Goal: Information Seeking & Learning: Compare options

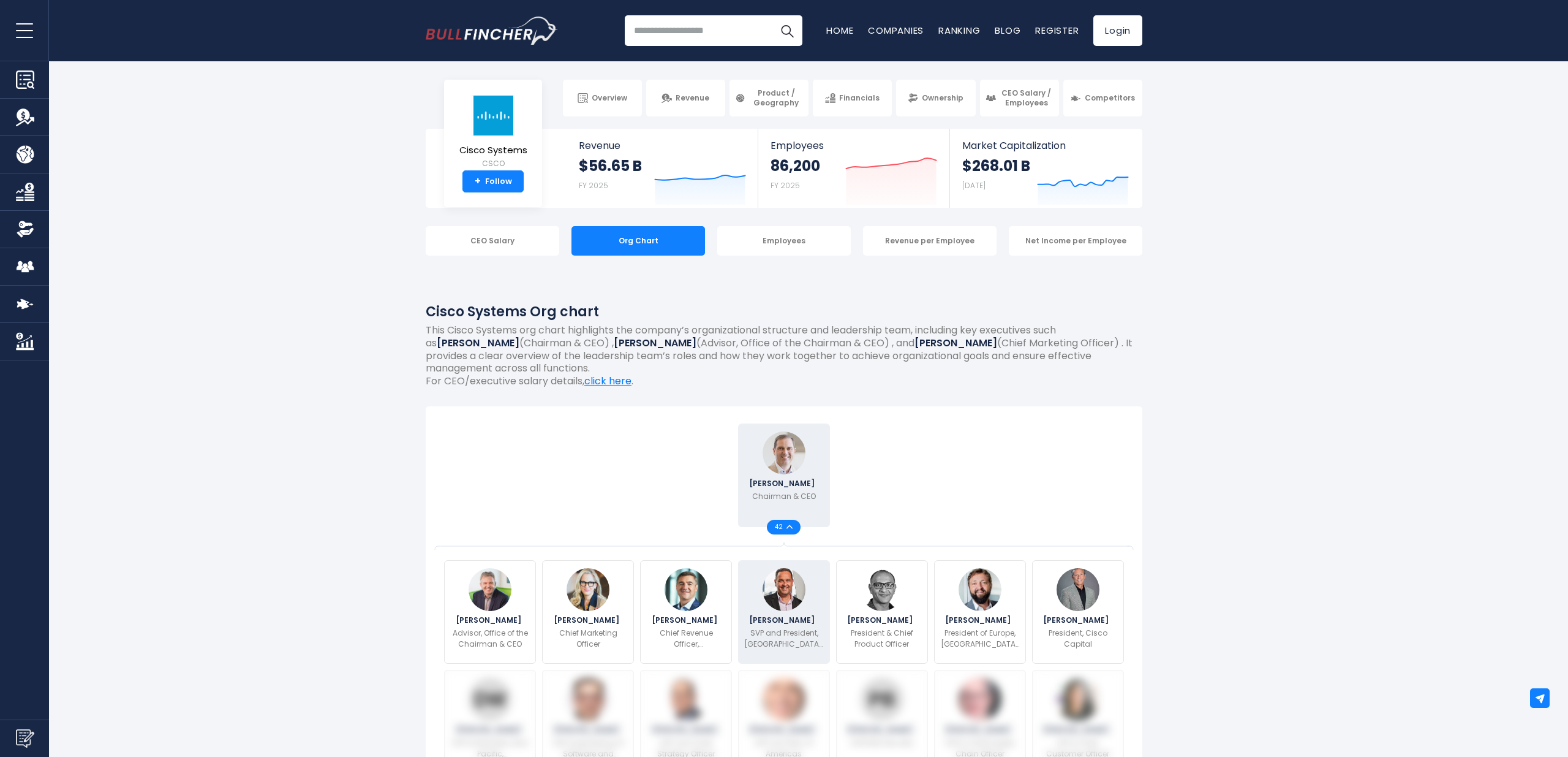
scroll to position [2, 0]
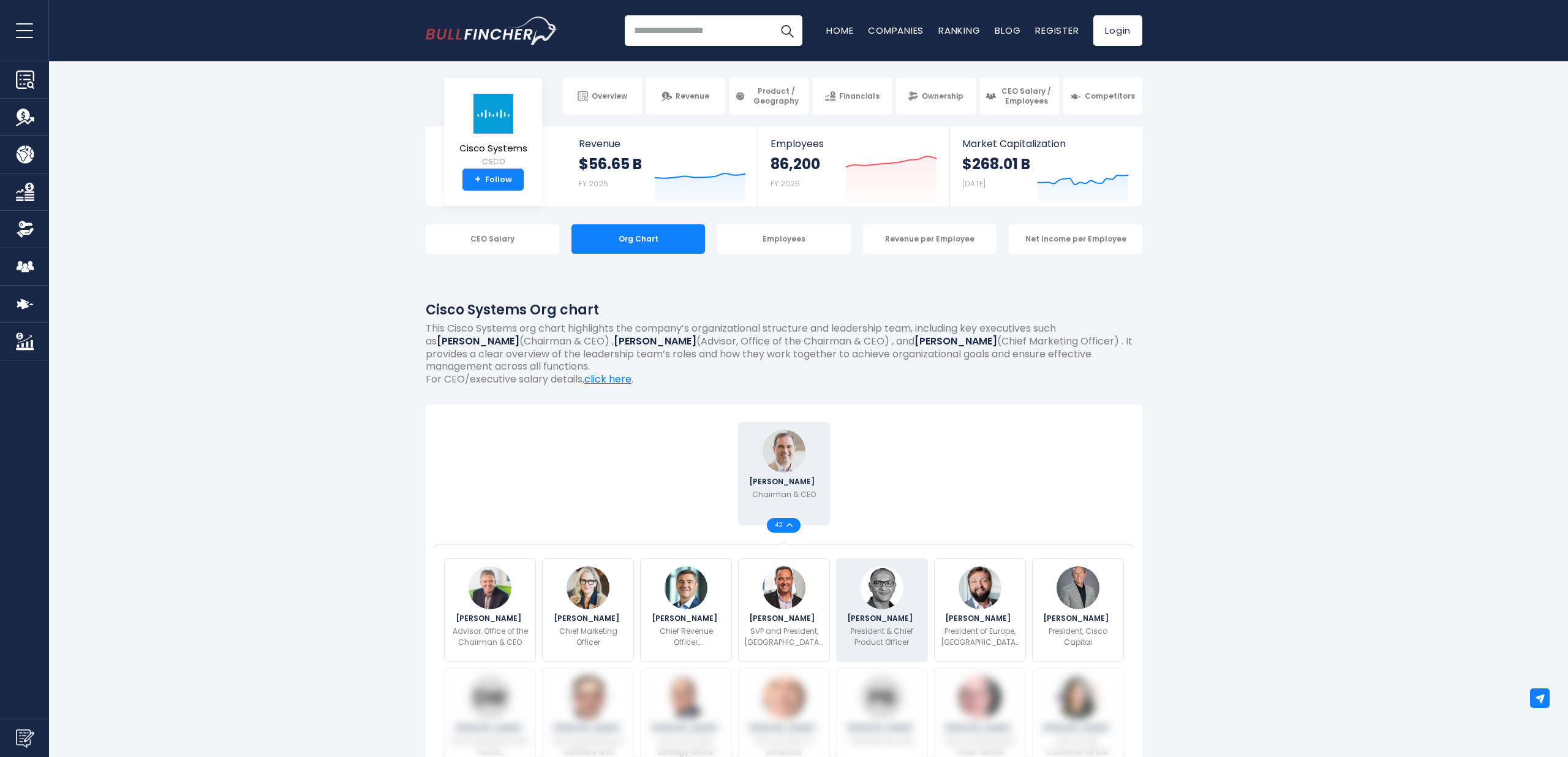
click at [895, 604] on div "Jeetu Patel President & Chief Product Officer" at bounding box center [882, 610] width 92 height 103
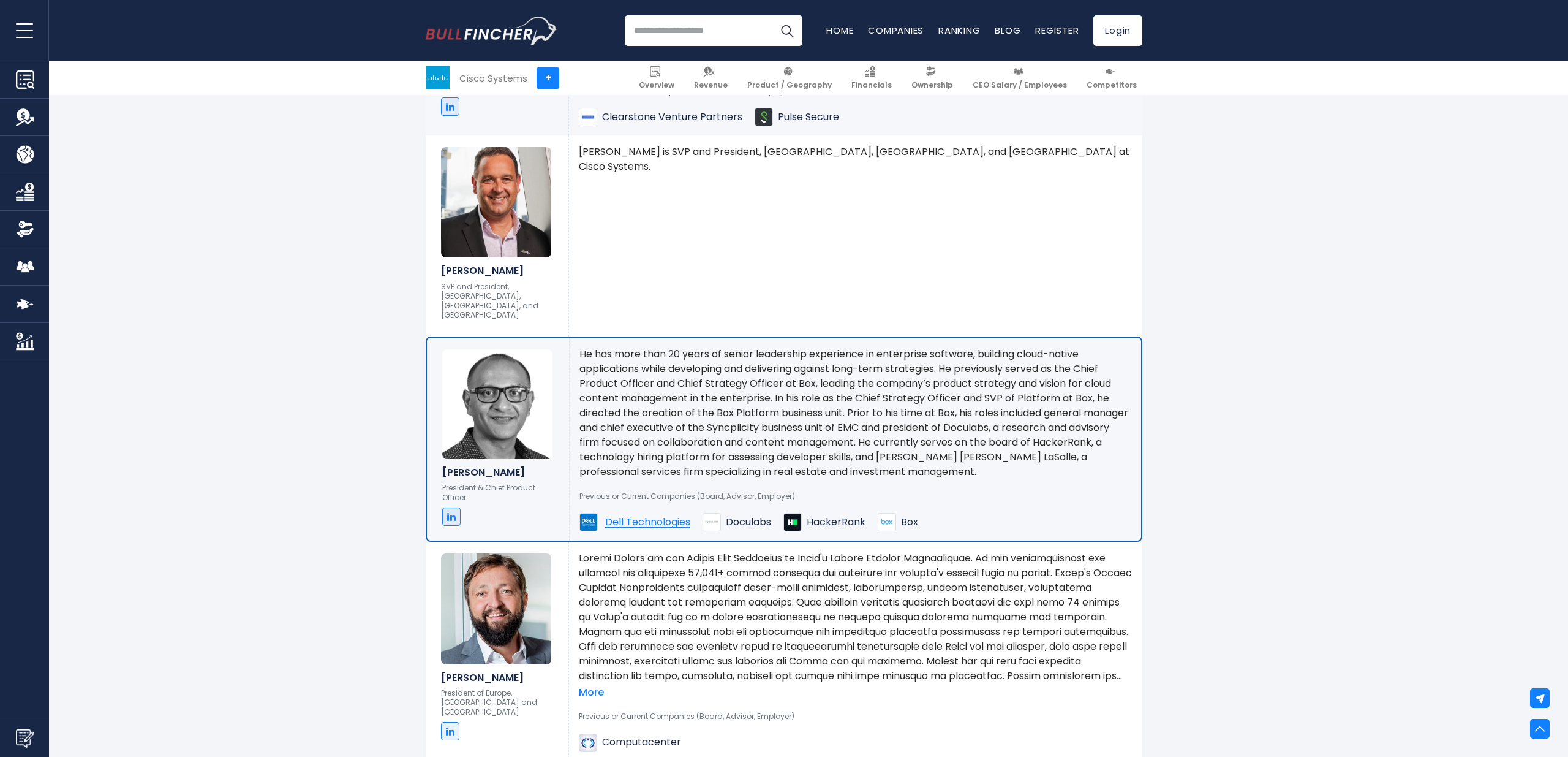
scroll to position [2025, 0]
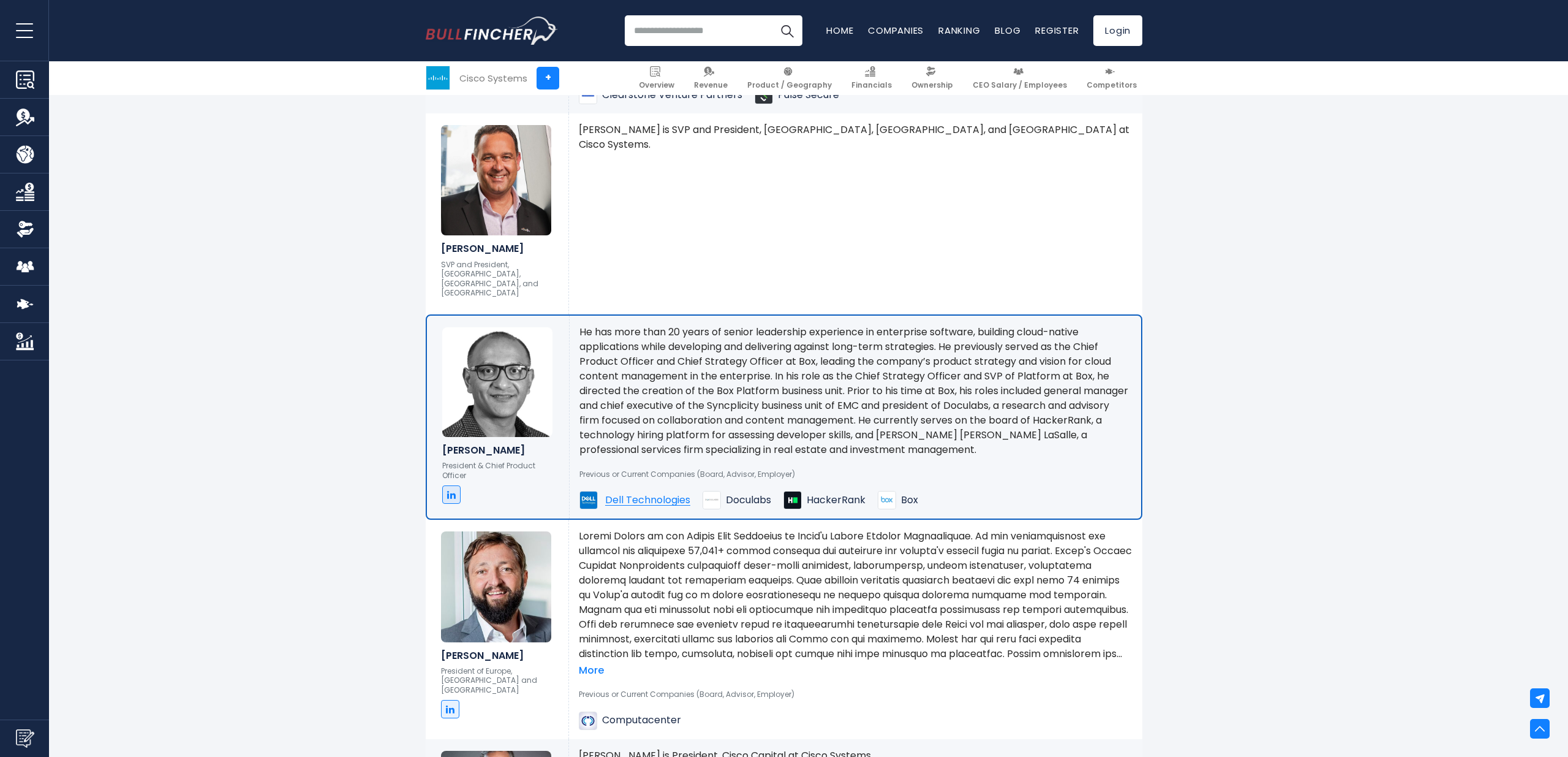
click at [508, 363] on img at bounding box center [497, 382] width 110 height 110
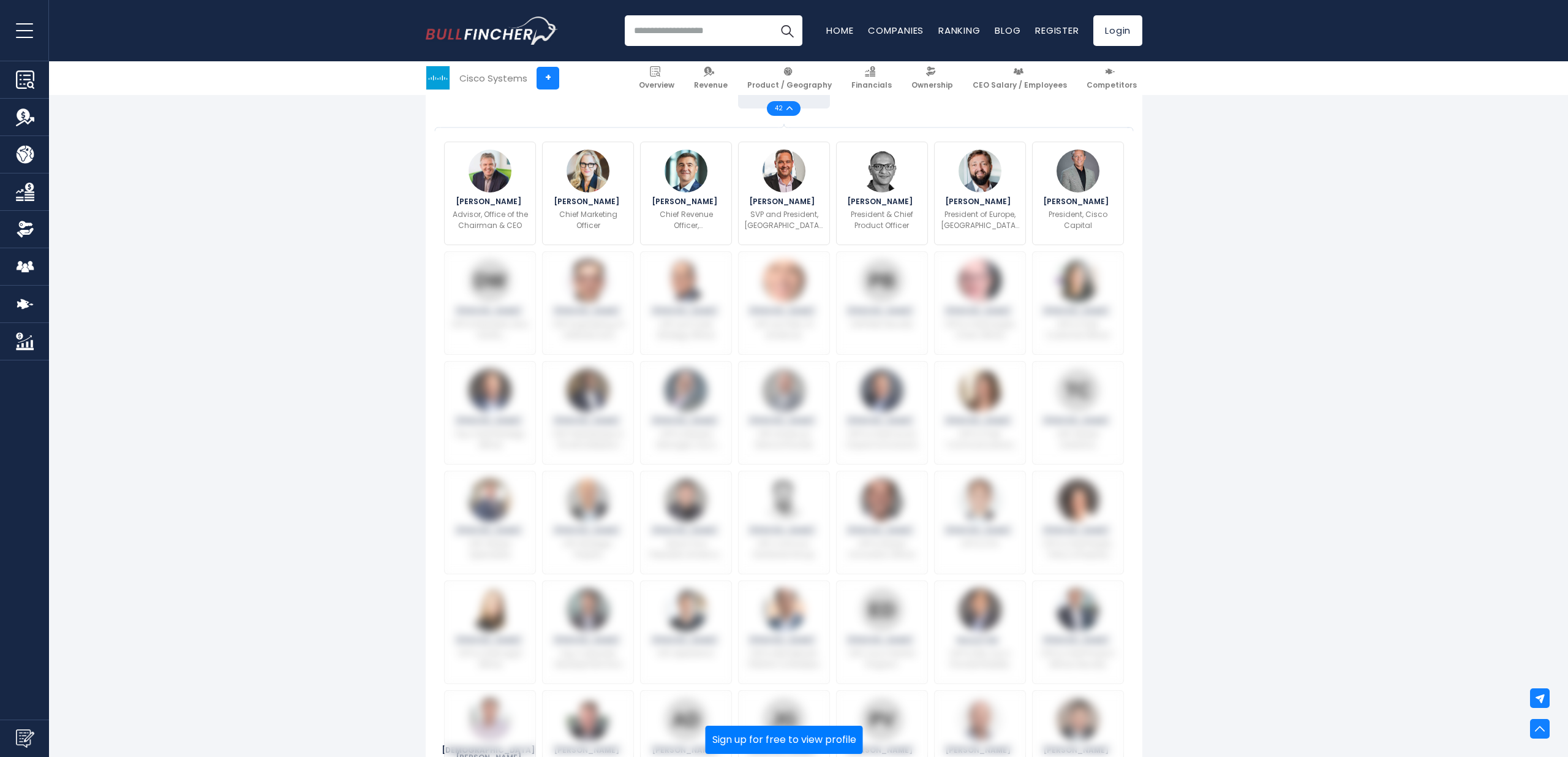
scroll to position [0, 0]
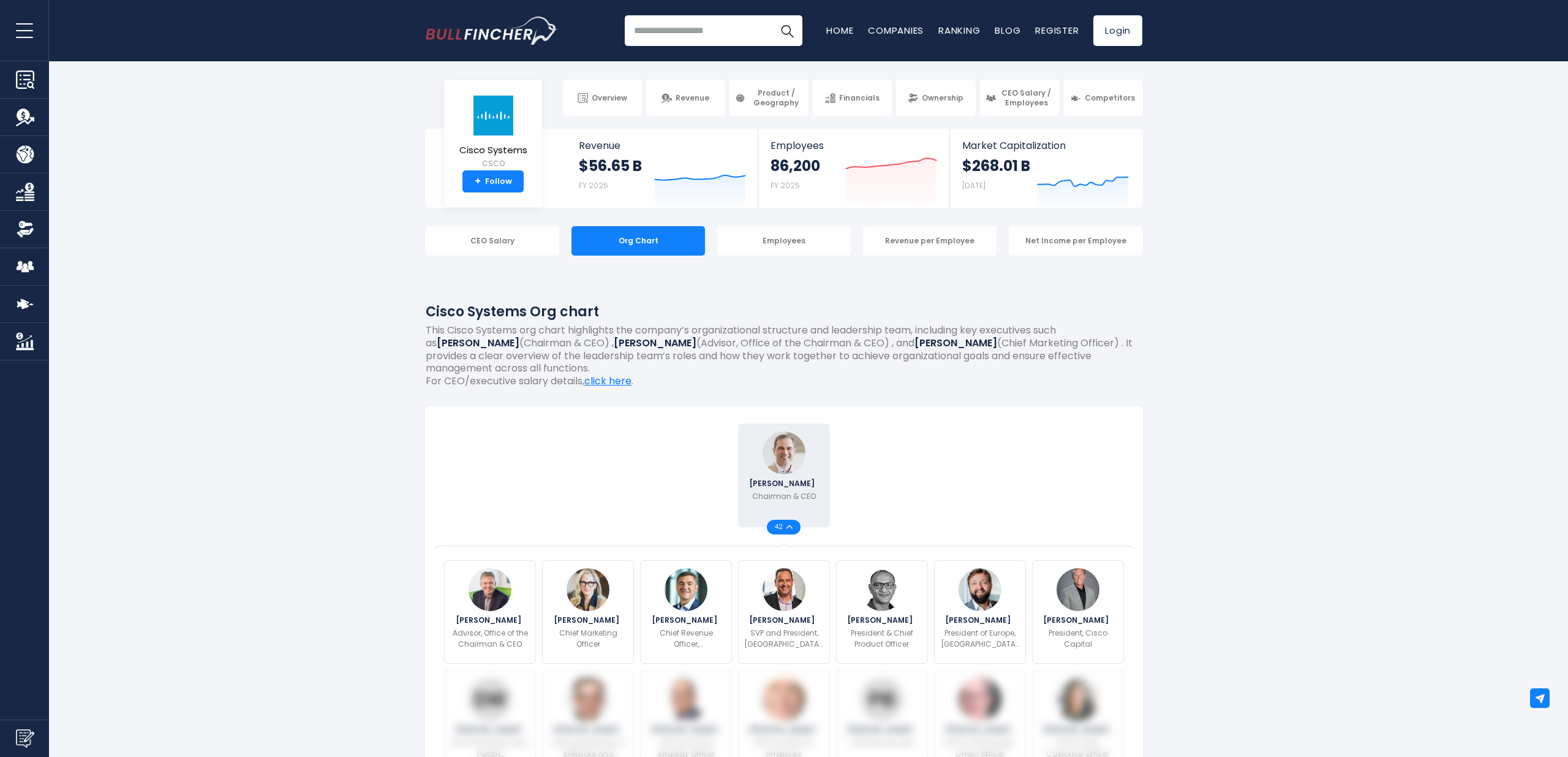
click at [505, 292] on div "Cisco Systems Org chart This Cisco Systems org chart highlights the company’s o…" at bounding box center [784, 331] width 717 height 114
click at [784, 239] on div "Employees" at bounding box center [783, 241] width 133 height 29
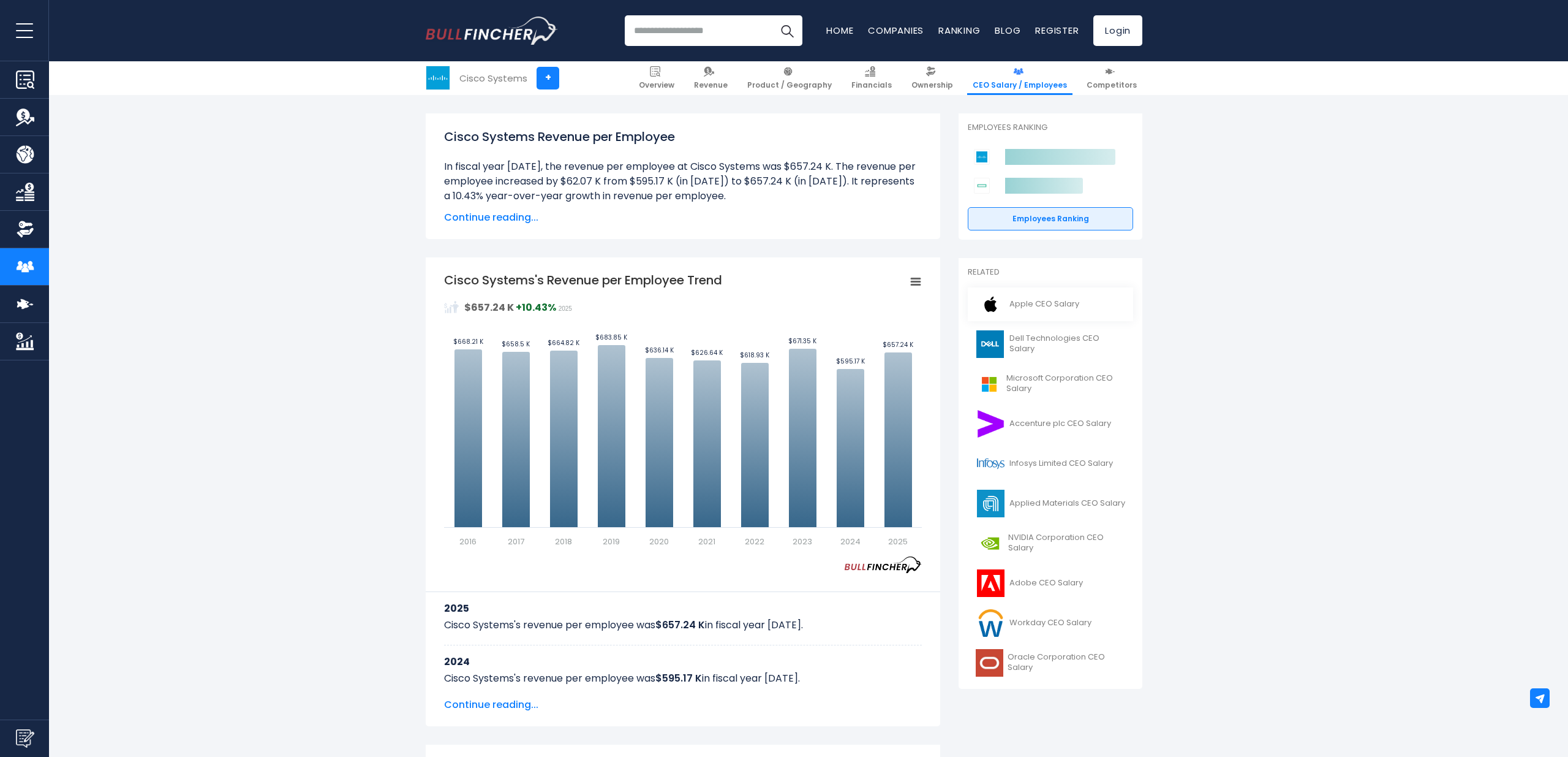
scroll to position [156, 0]
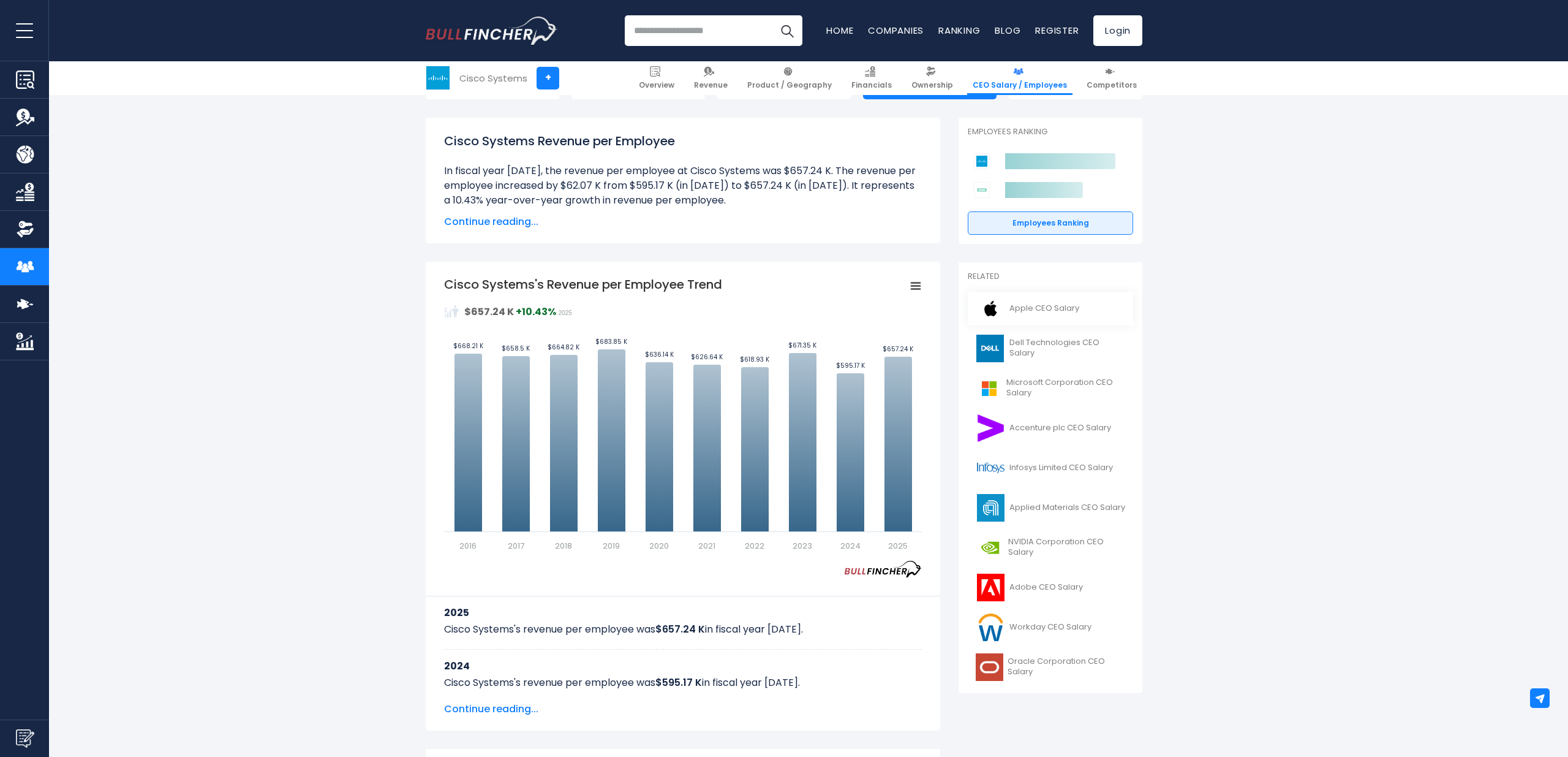
click at [1033, 304] on span "Apple CEO Salary" at bounding box center [1044, 308] width 70 height 10
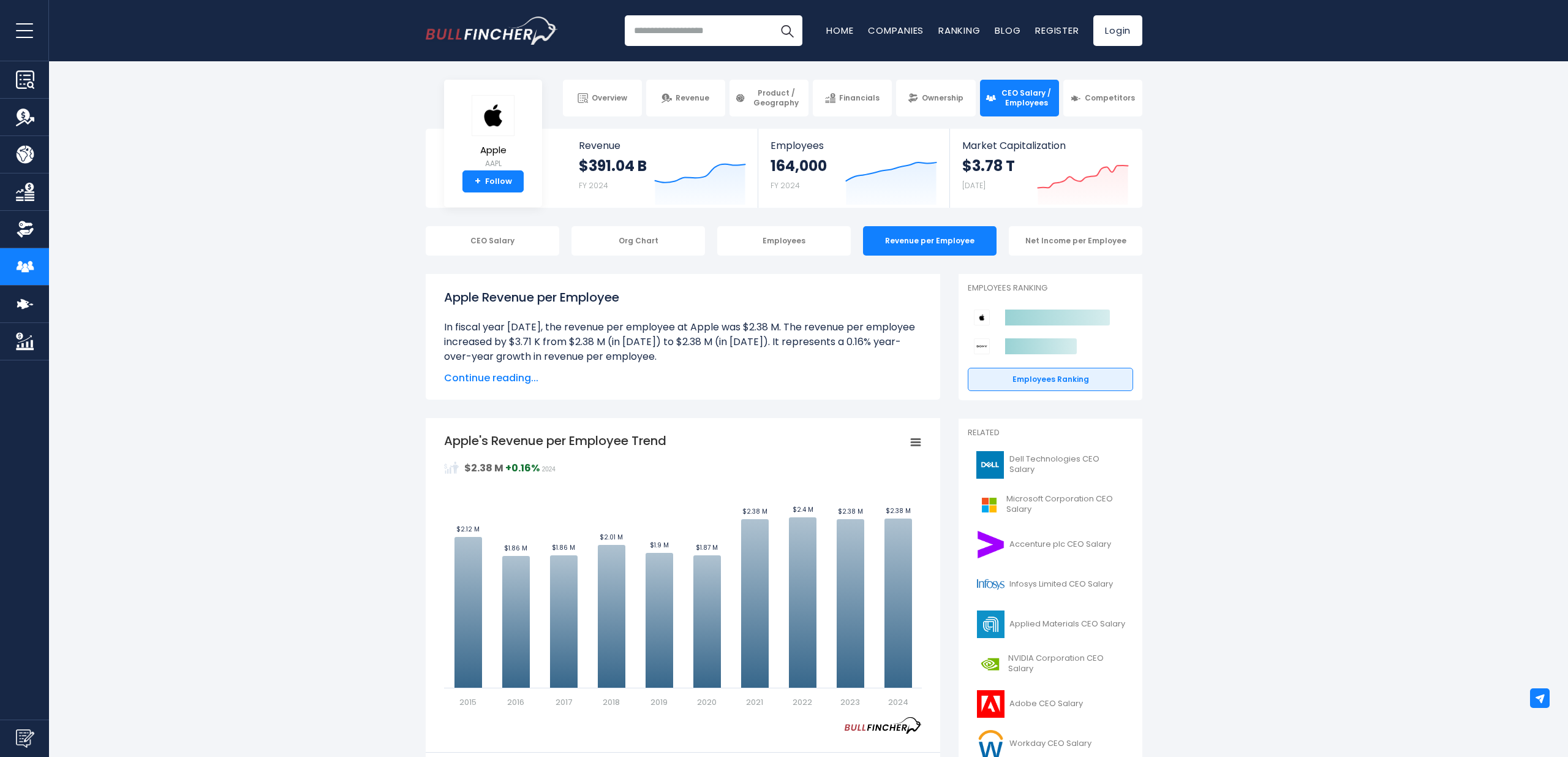
click at [690, 32] on input "search" at bounding box center [714, 31] width 178 height 31
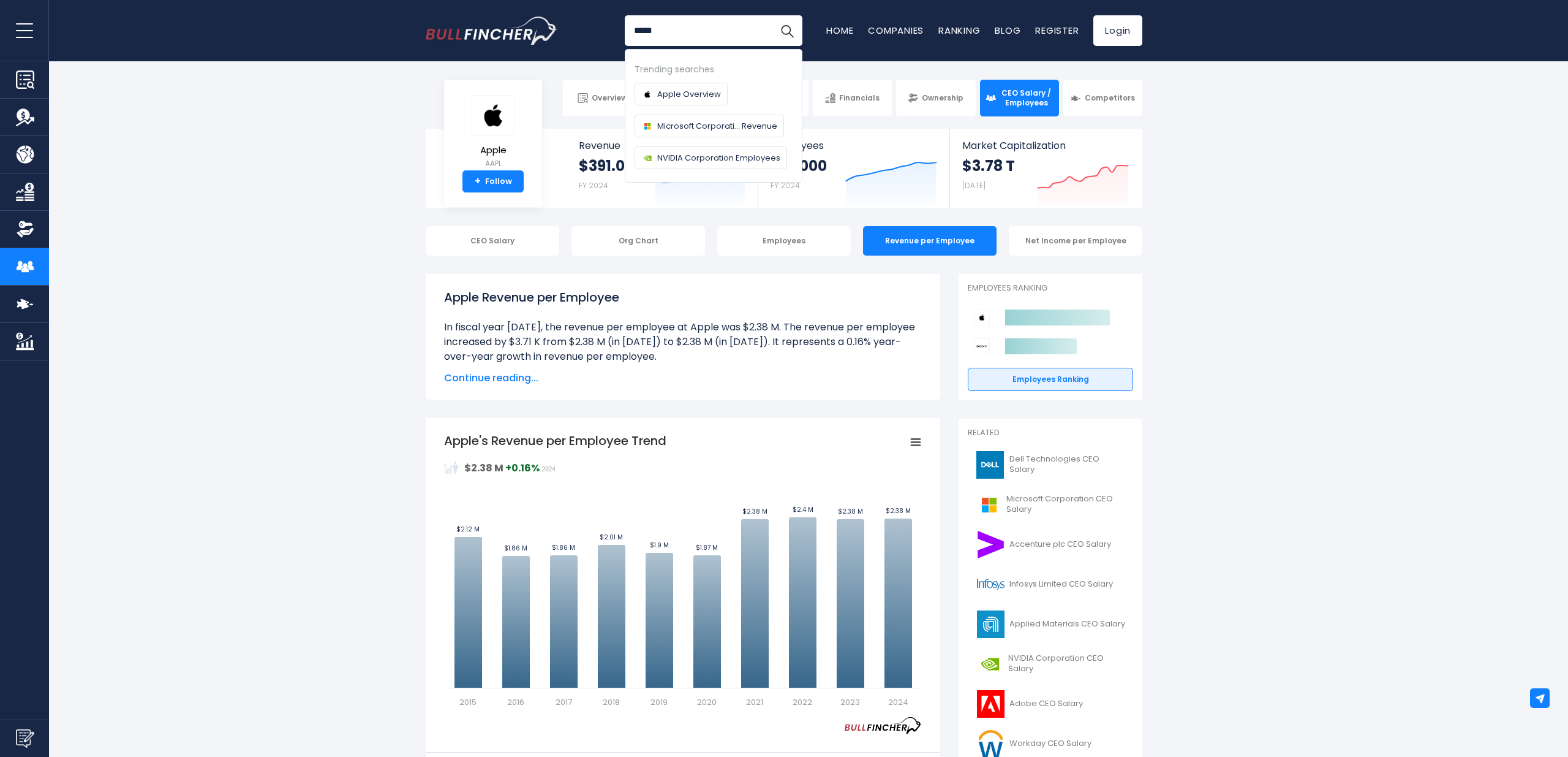
type input "******"
type input "*"
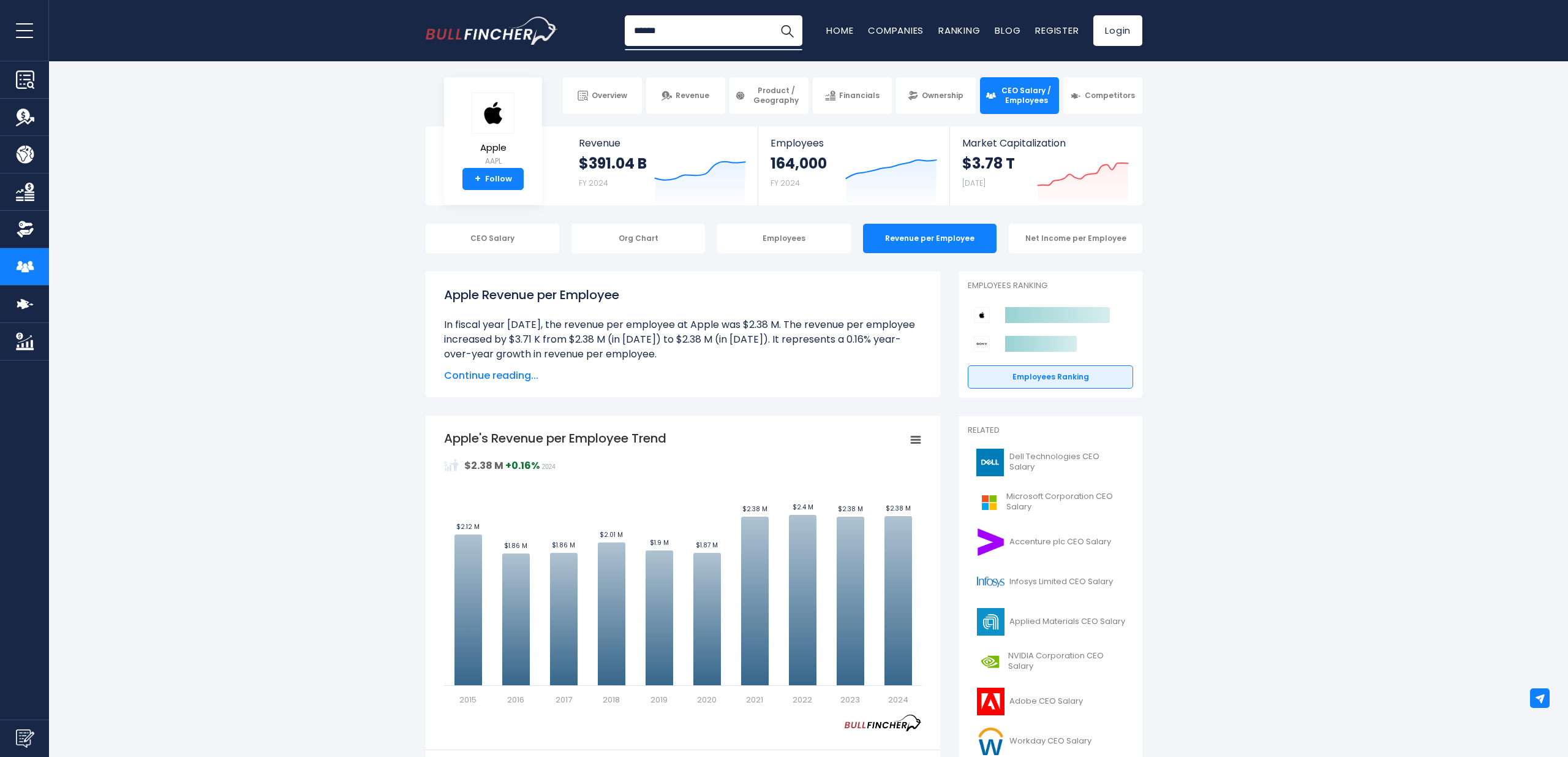
scroll to position [1, 0]
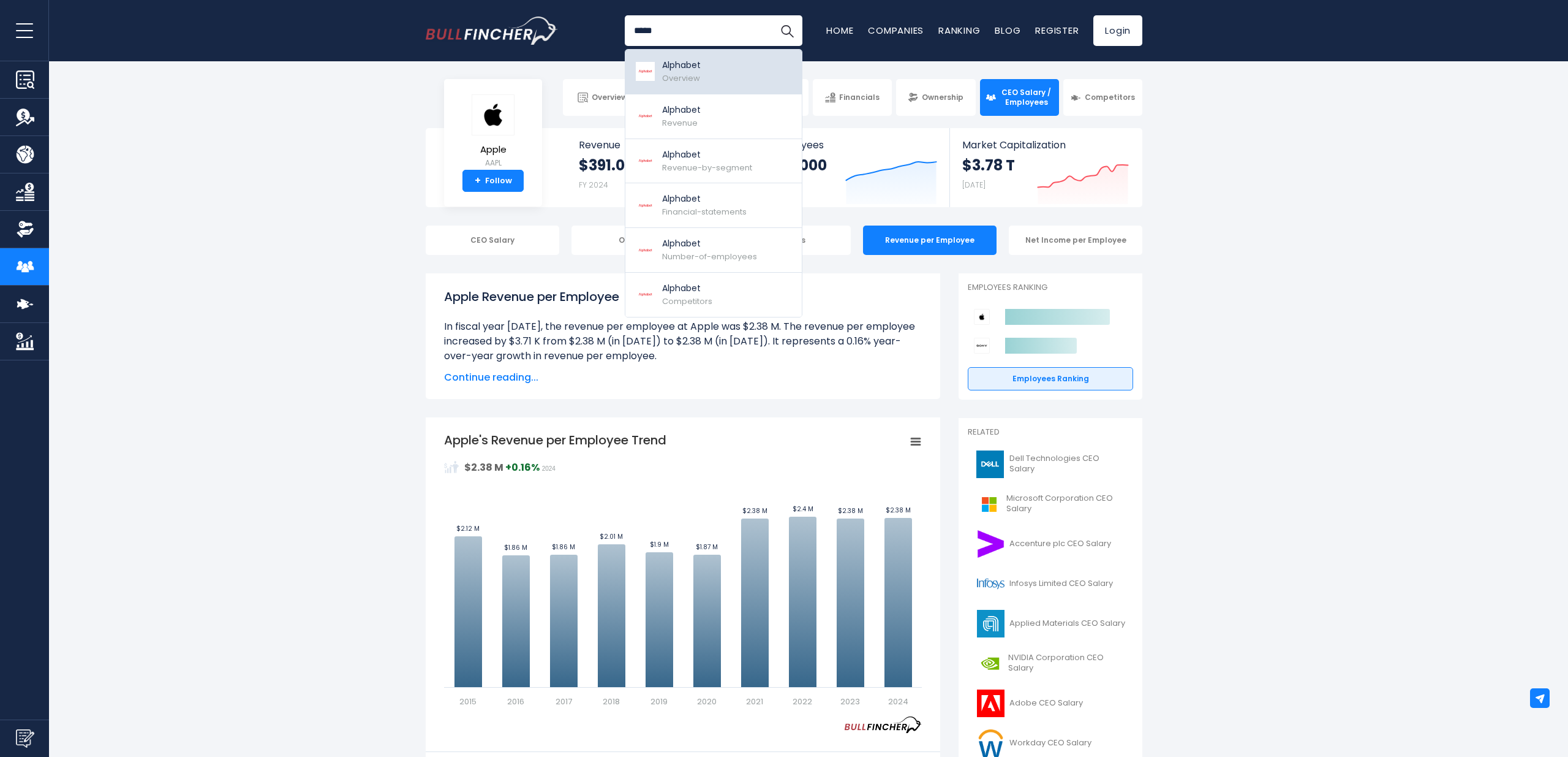
type input "*****"
click at [709, 71] on link "Alphabet Overview" at bounding box center [714, 72] width 176 height 45
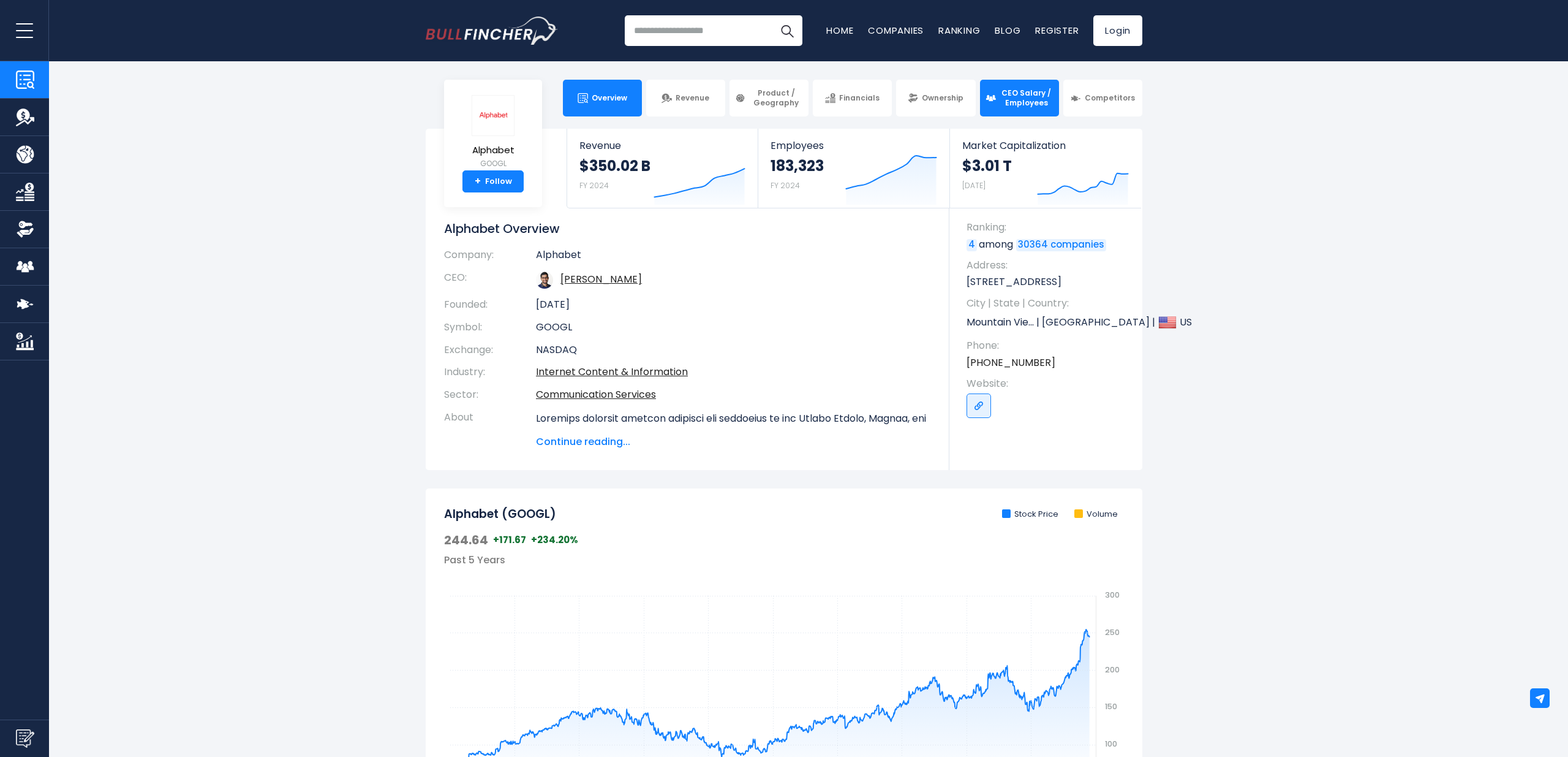
click at [1002, 100] on span "CEO Salary / Employees" at bounding box center [1026, 97] width 54 height 19
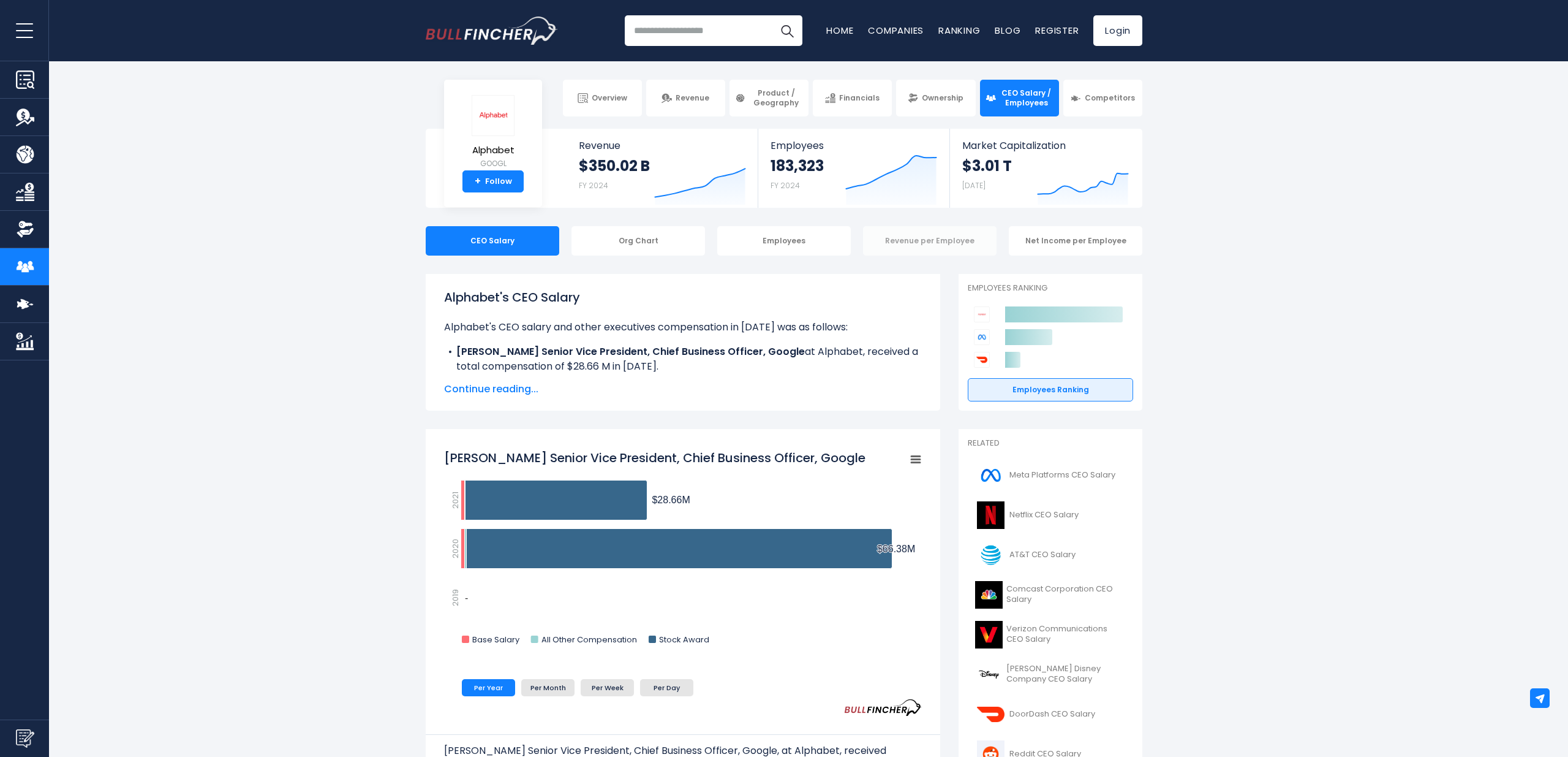
click at [949, 246] on div "Revenue per Employee" at bounding box center [929, 241] width 133 height 29
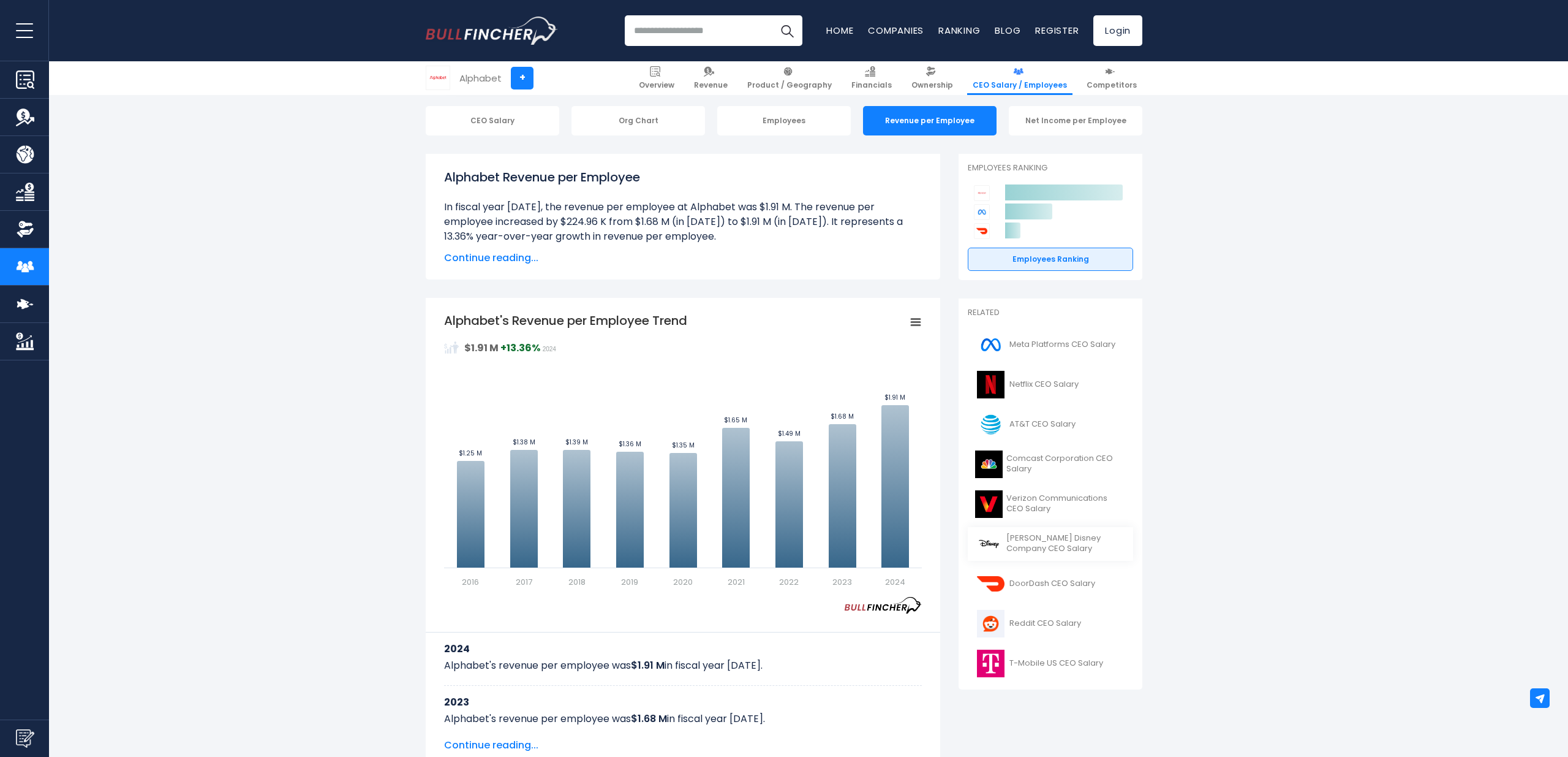
scroll to position [121, 0]
click at [1061, 661] on span "T-Mobile US CEO Salary" at bounding box center [1056, 662] width 93 height 10
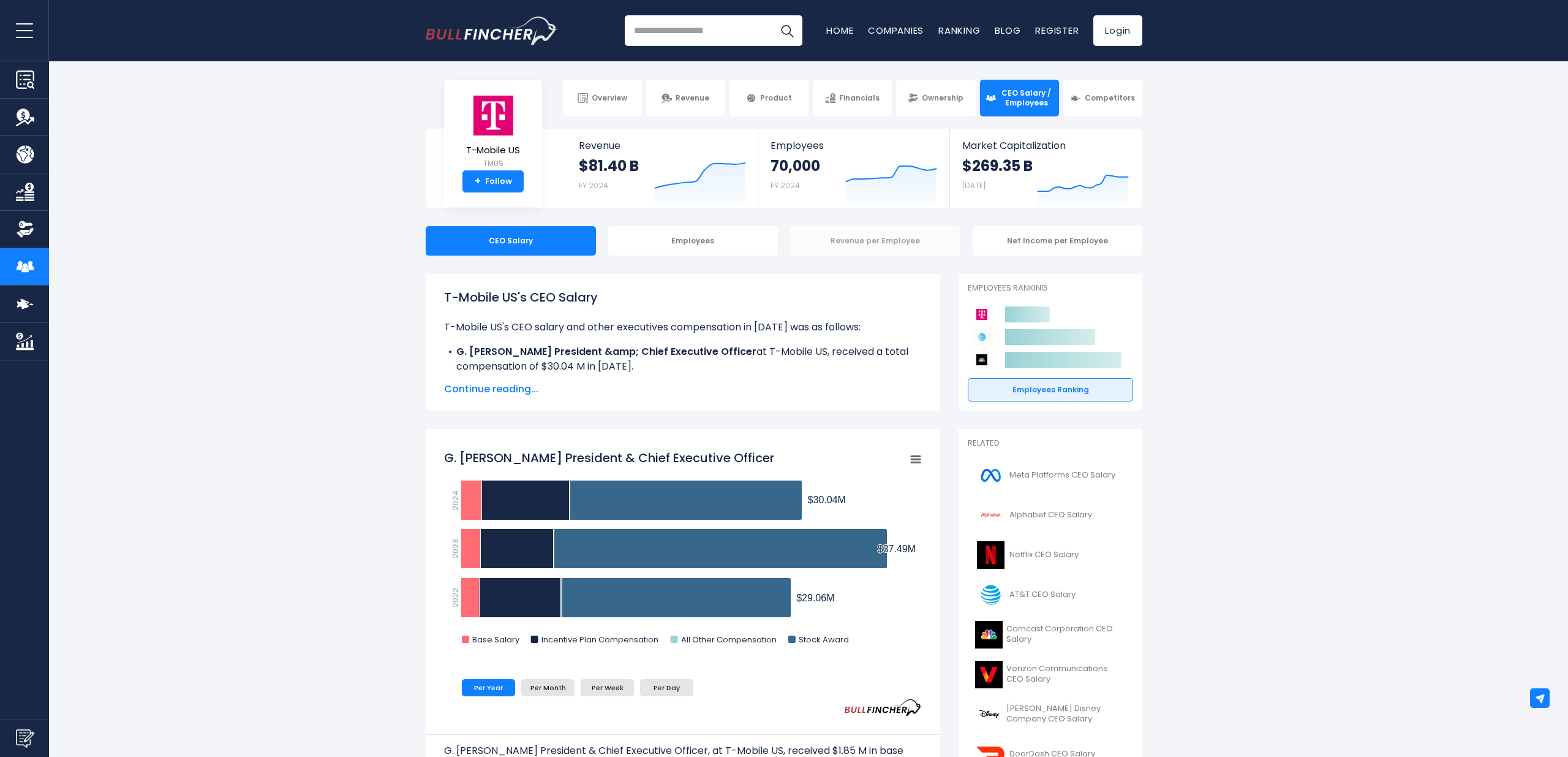
click at [880, 244] on div "Revenue per Employee" at bounding box center [875, 241] width 170 height 29
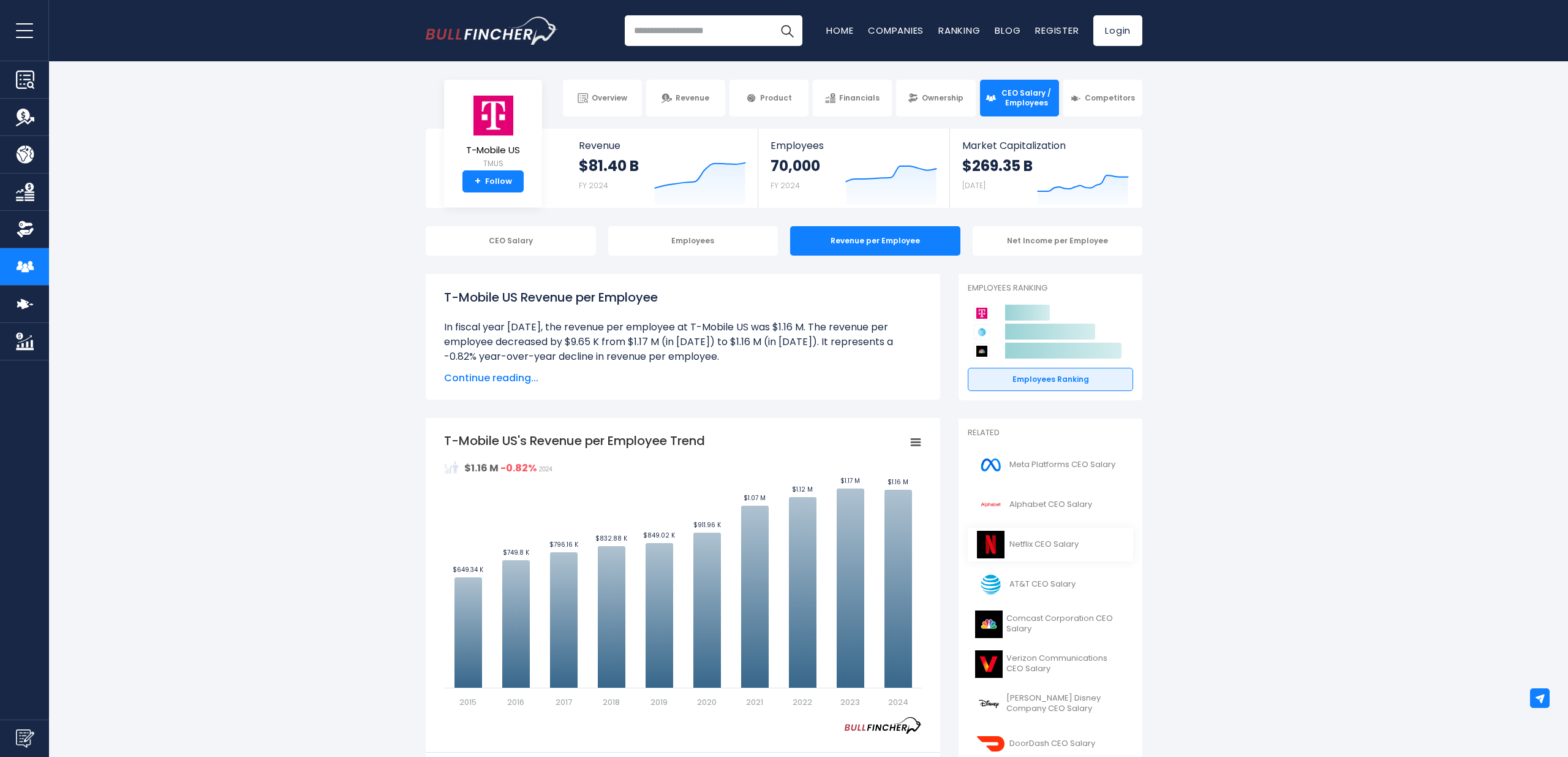
click at [1037, 548] on span "Netflix CEO Salary" at bounding box center [1043, 544] width 69 height 10
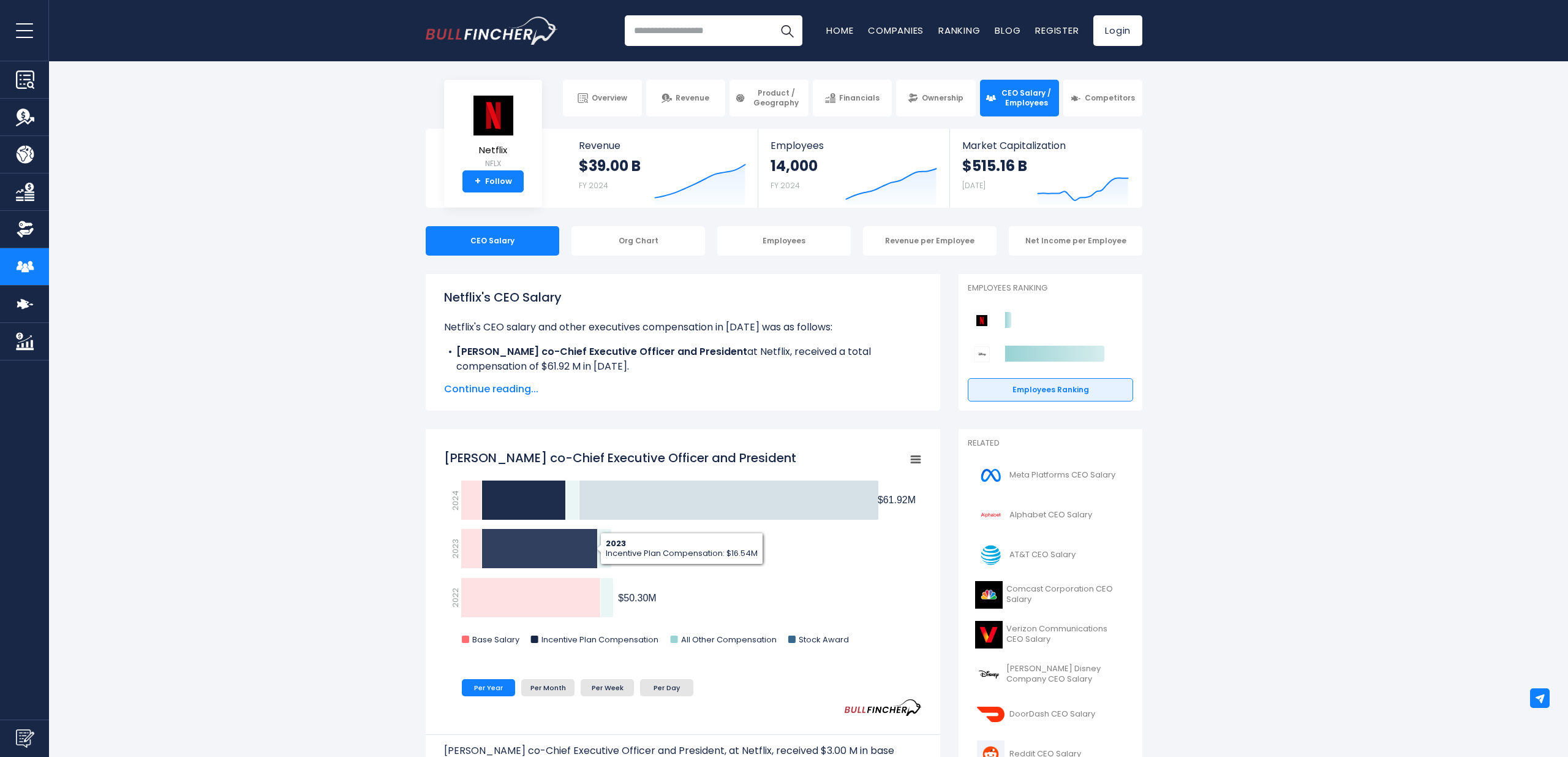
scroll to position [18, 0]
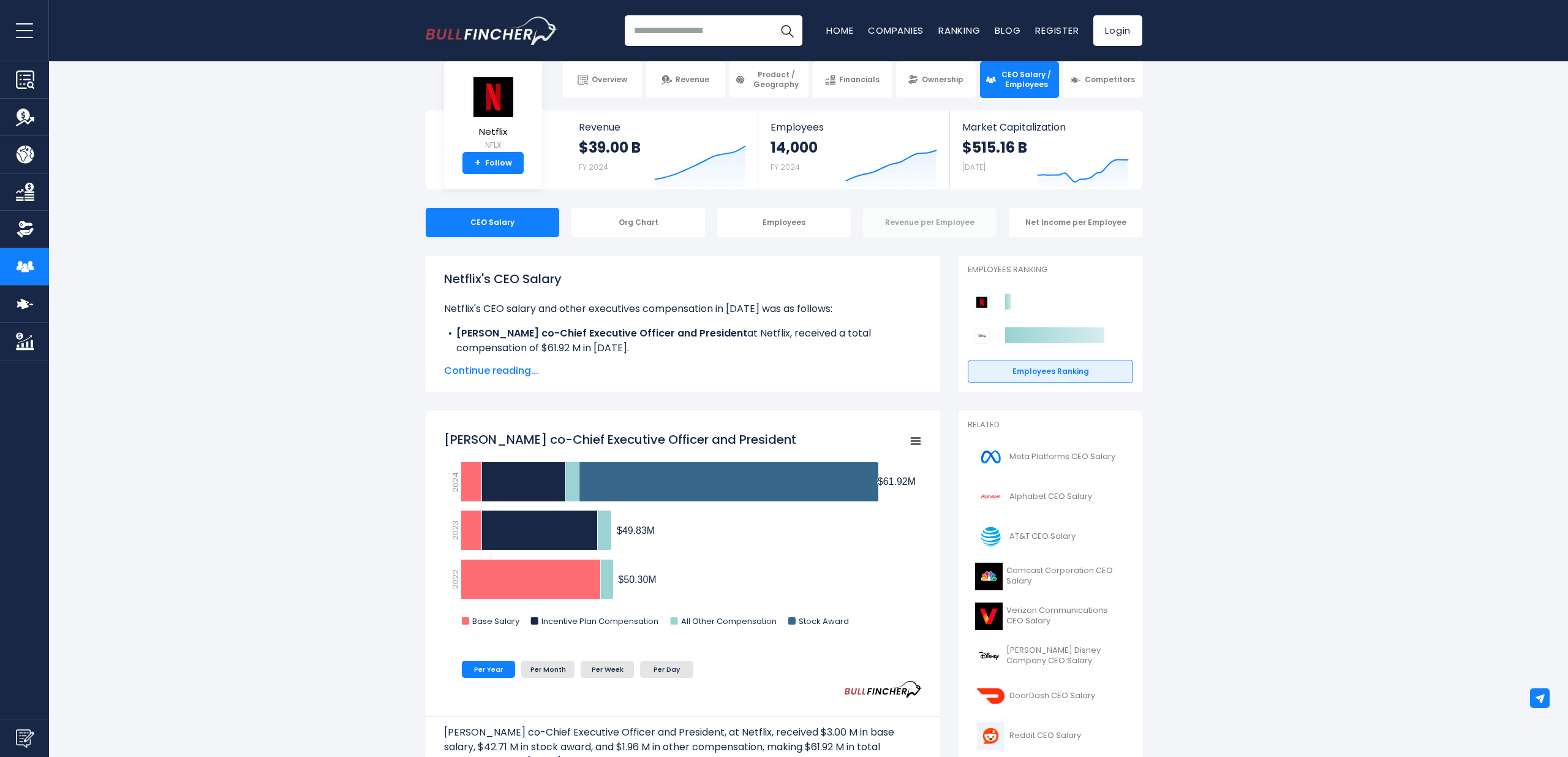
click at [956, 227] on div "Revenue per Employee" at bounding box center [929, 223] width 133 height 29
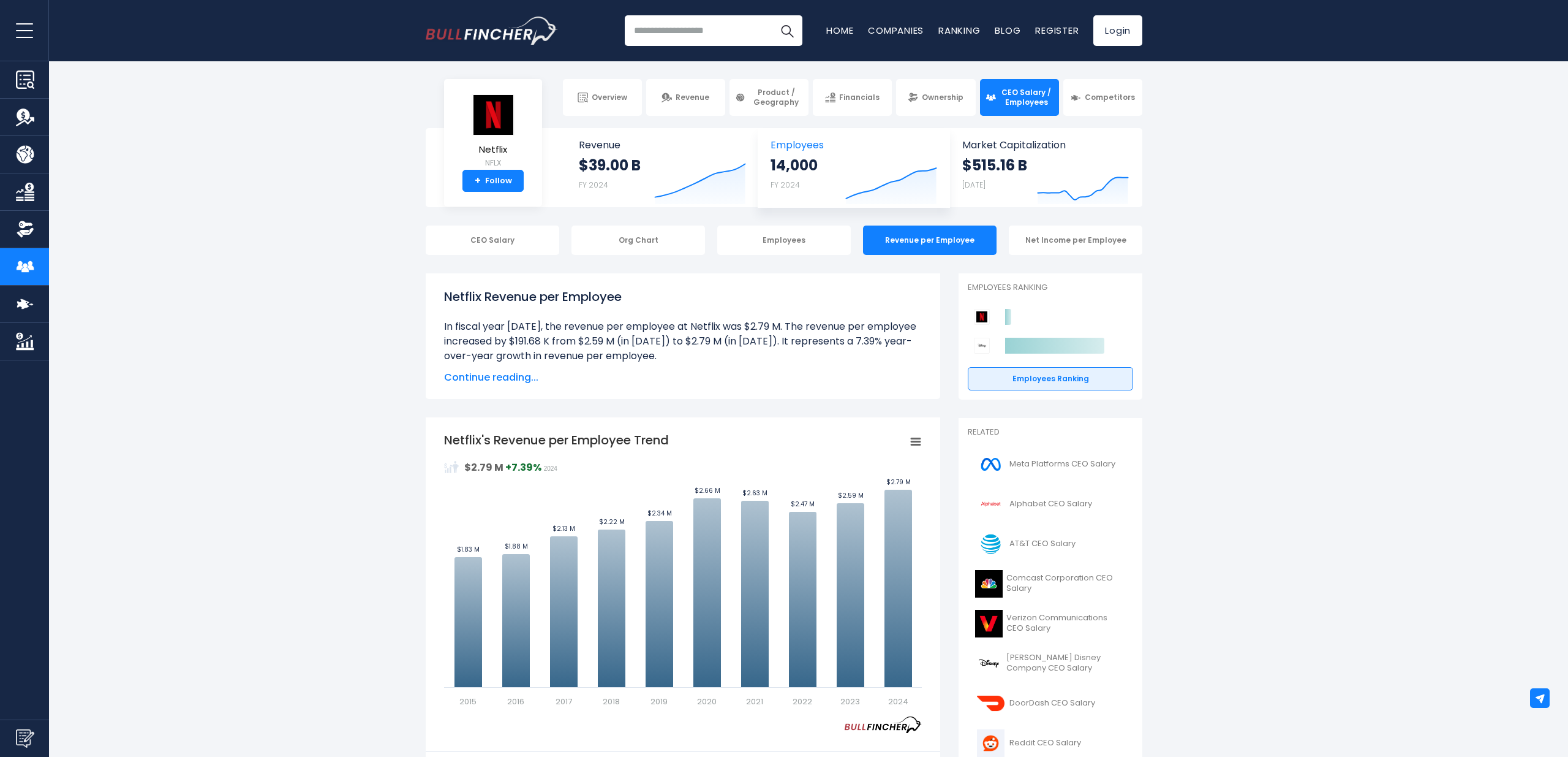
click at [806, 149] on span "Employees" at bounding box center [854, 144] width 166 height 12
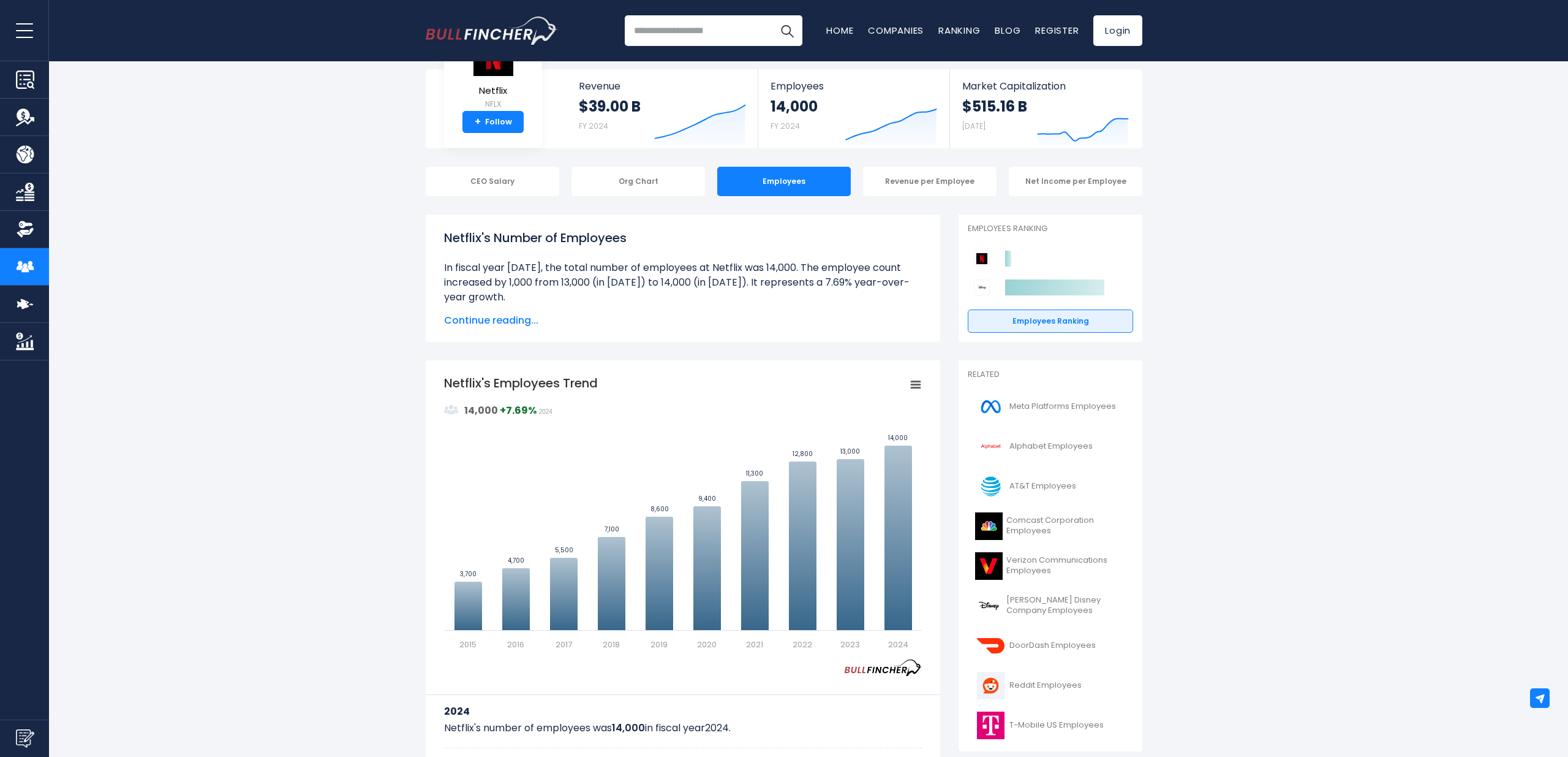
scroll to position [22, 0]
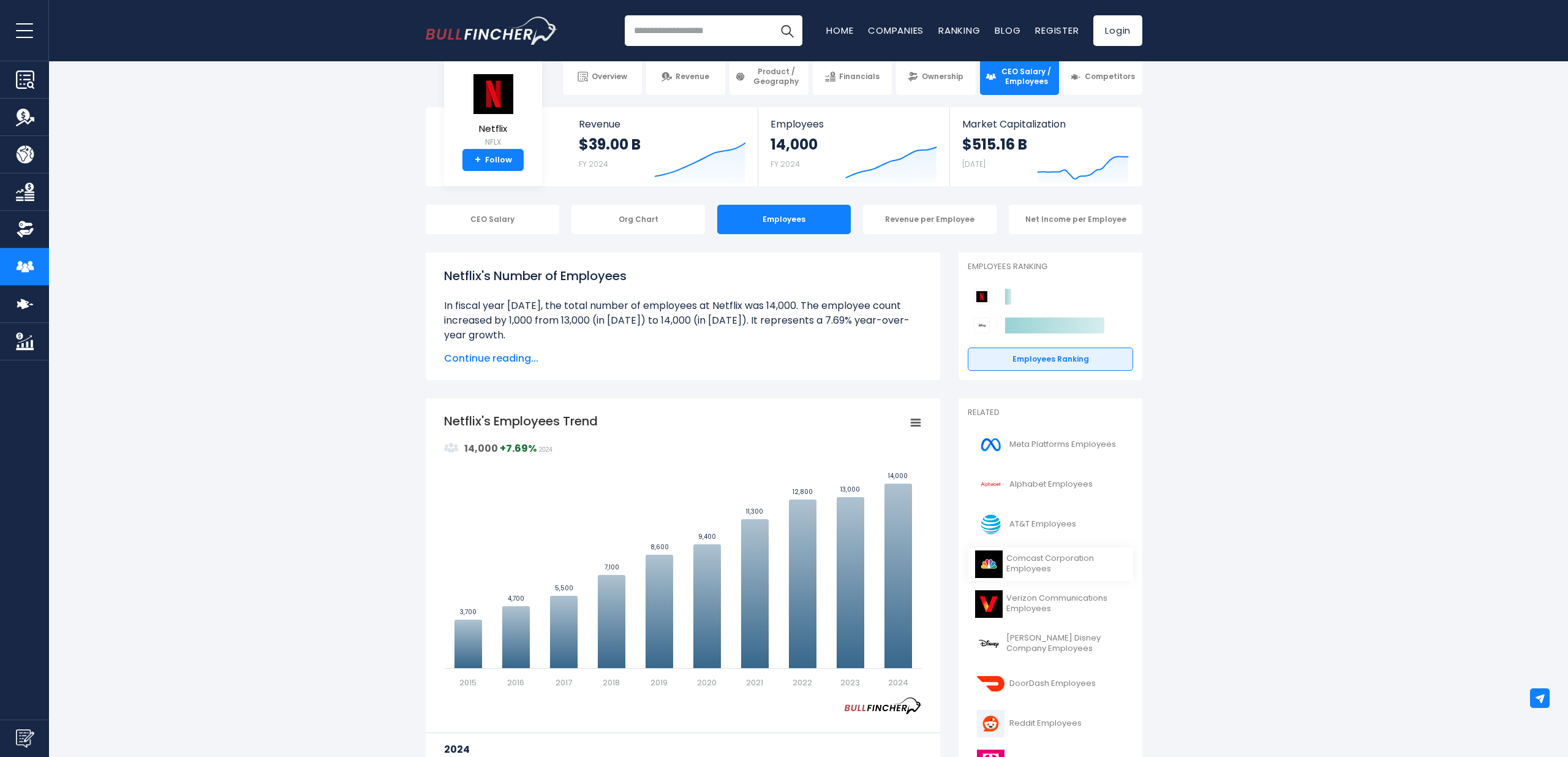
click at [1023, 564] on span "Comcast Corporation Employees" at bounding box center [1066, 564] width 119 height 21
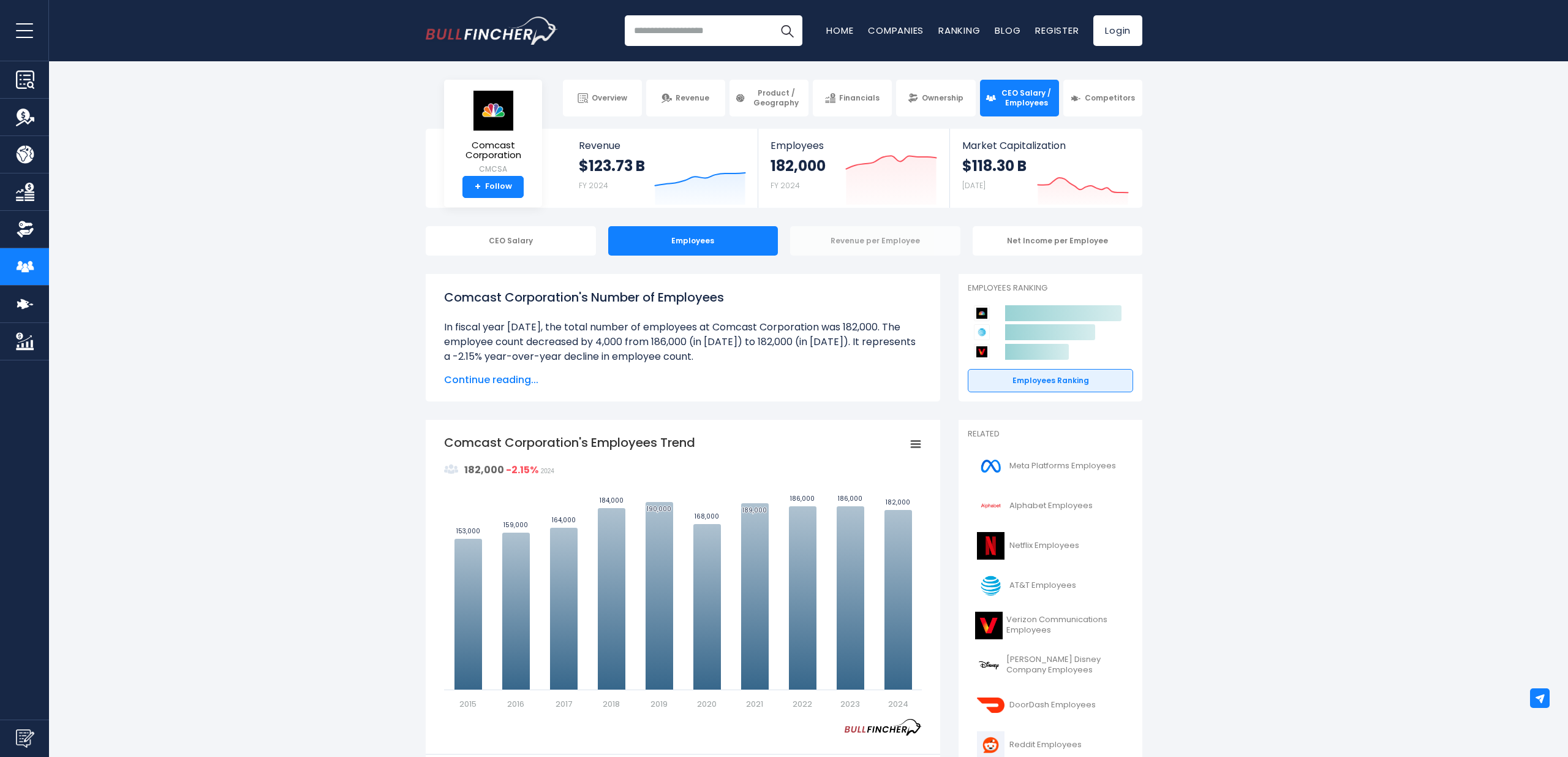
click at [884, 243] on div "Revenue per Employee" at bounding box center [875, 241] width 170 height 29
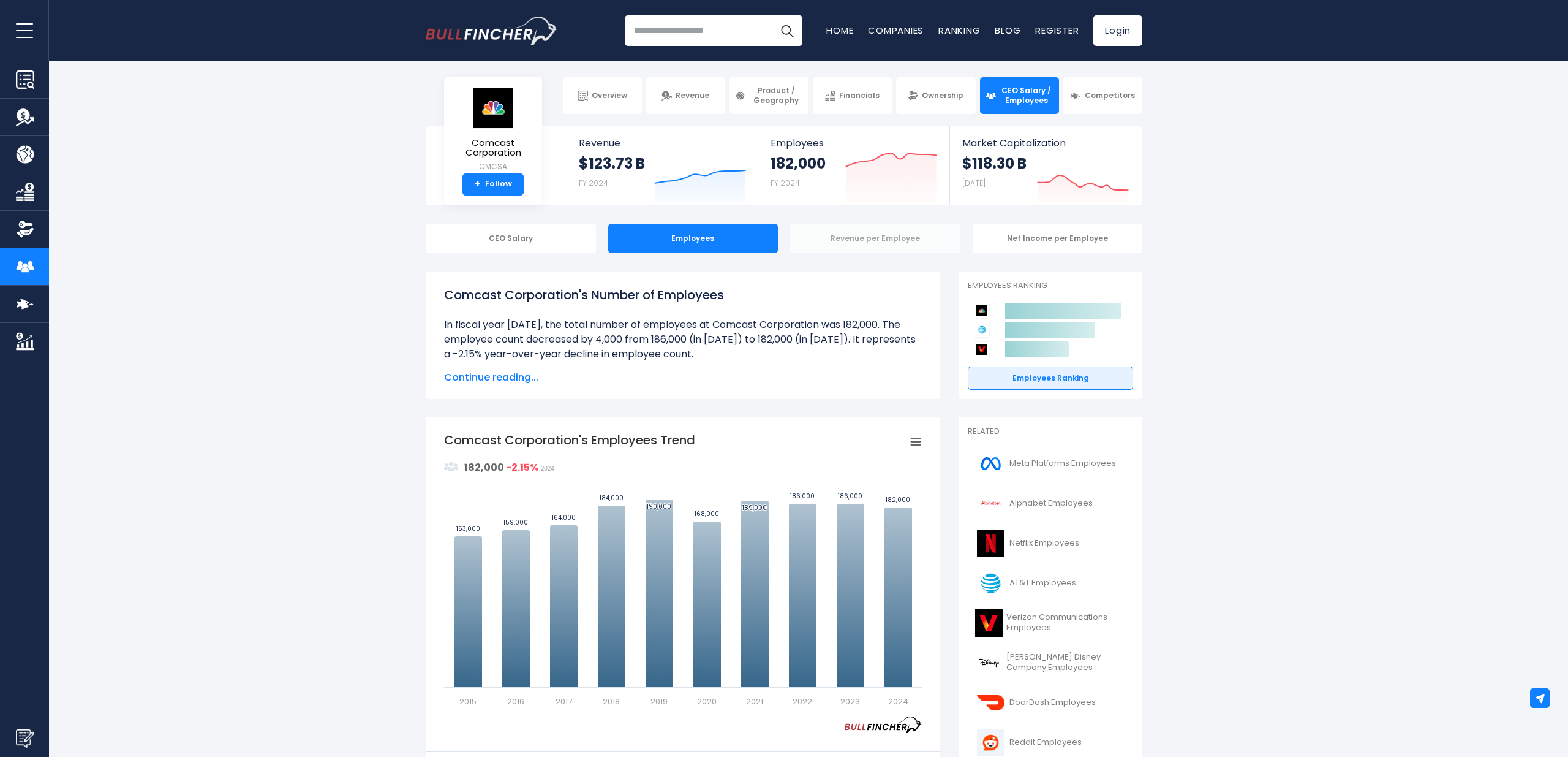
click at [894, 238] on div "Revenue per Employee" at bounding box center [875, 239] width 170 height 29
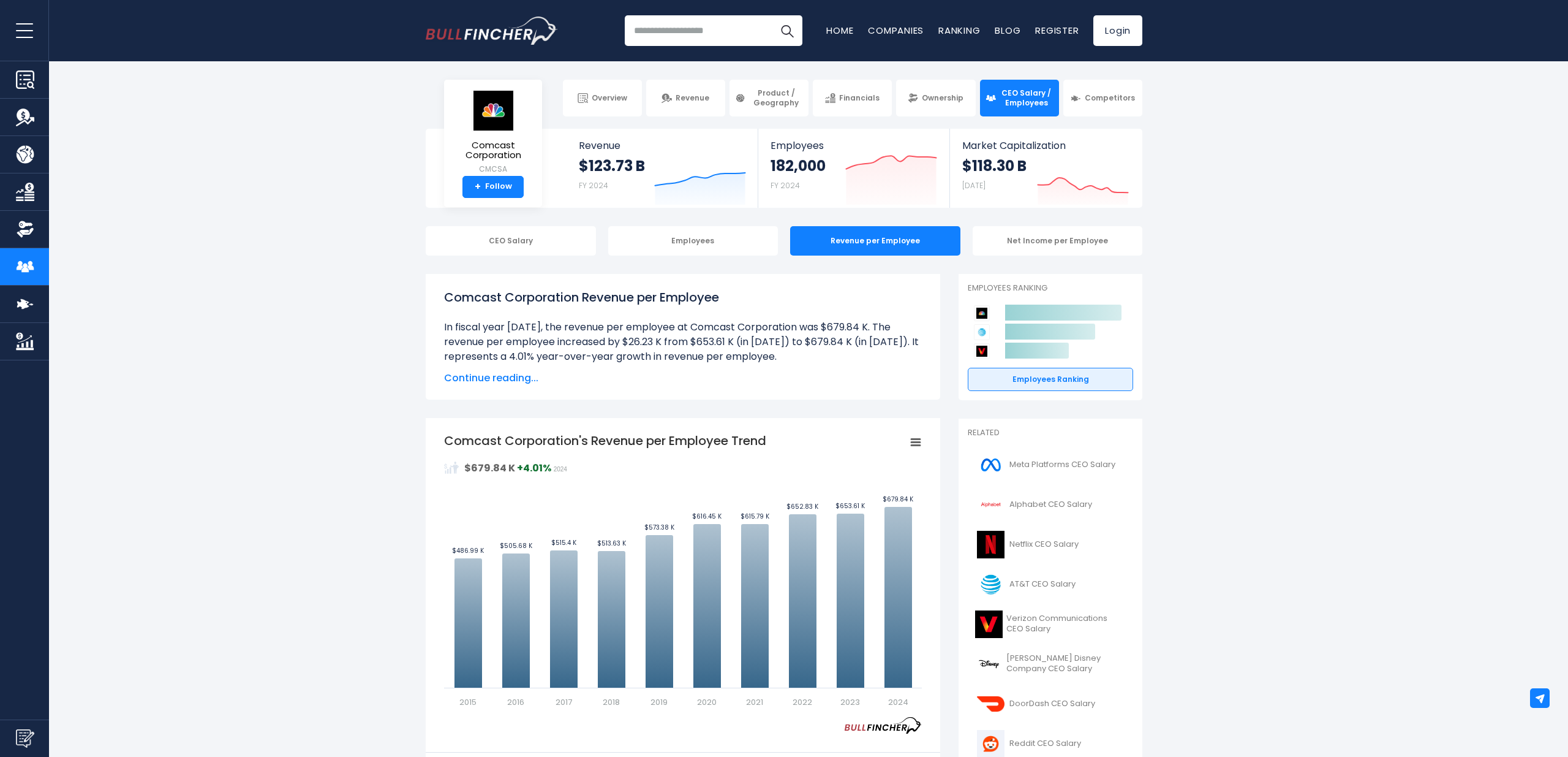
click at [1322, 253] on div "CEO Salary Employees Revenue per Employee Net Income per Employee" at bounding box center [784, 241] width 1568 height 29
